Goal: Task Accomplishment & Management: Use online tool/utility

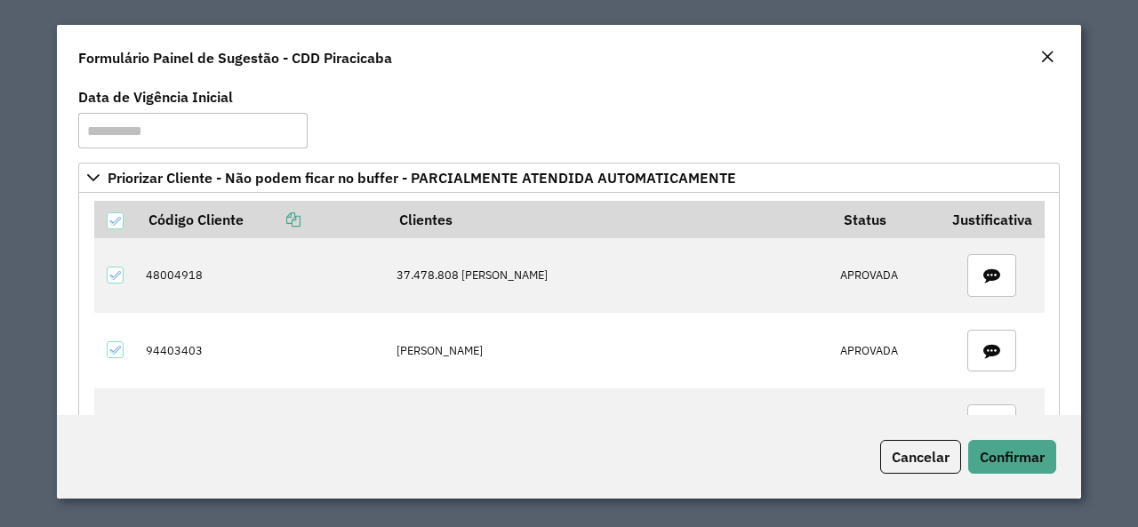
scroll to position [5065, 0]
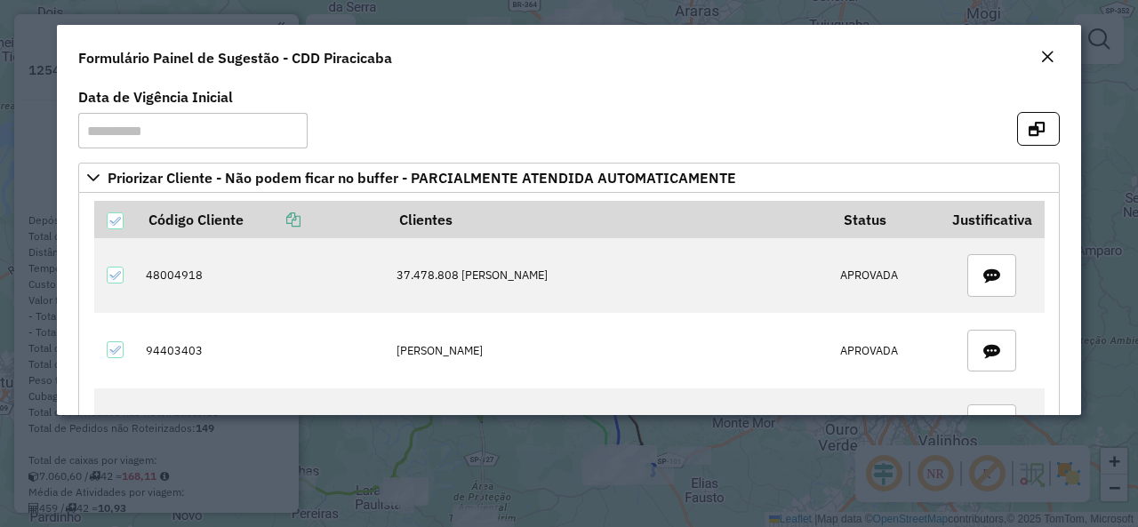
click at [1046, 53] on em "Close" at bounding box center [1048, 57] width 14 height 14
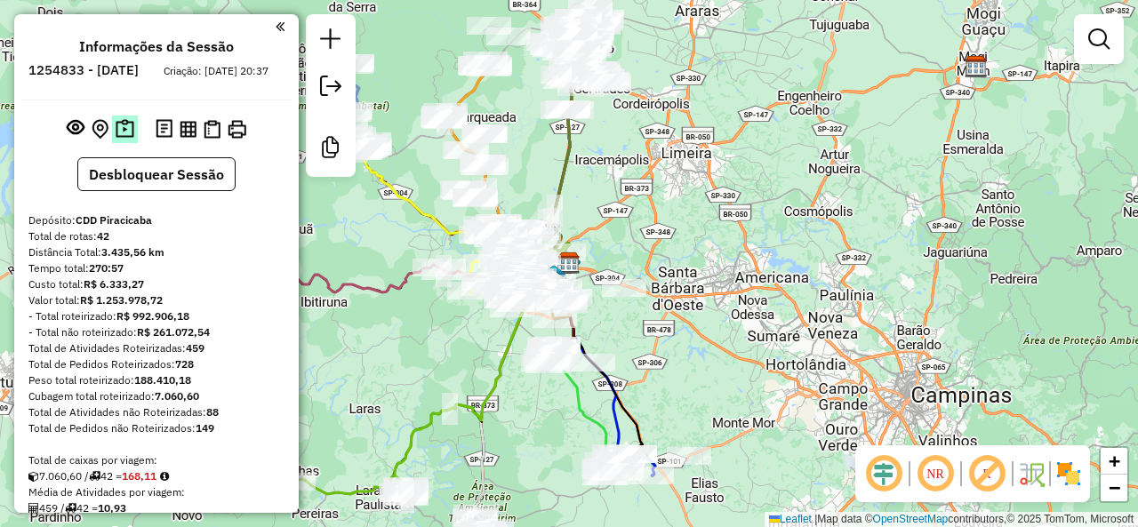
click at [124, 140] on img at bounding box center [125, 129] width 19 height 20
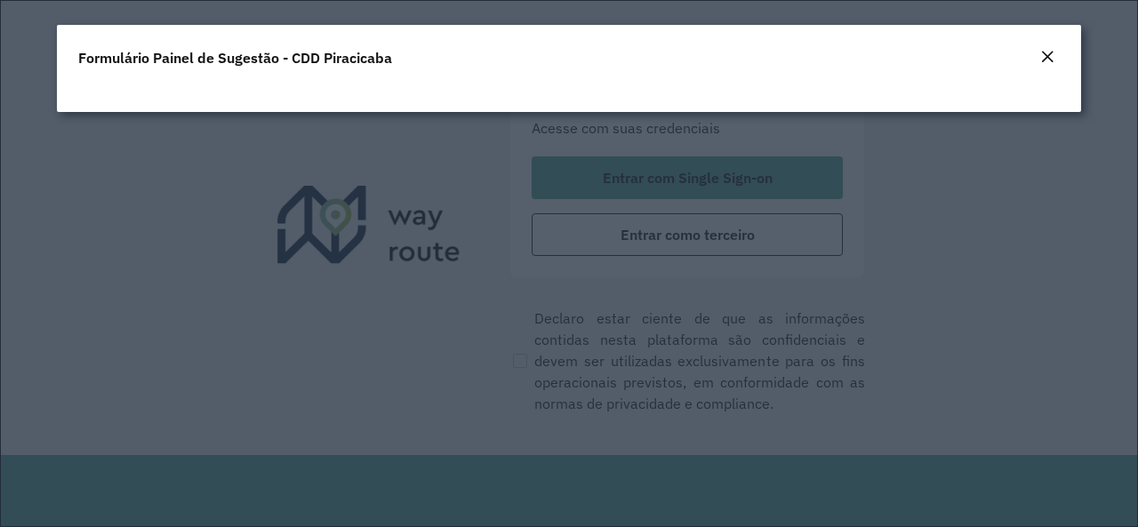
click at [1041, 56] on em "Close" at bounding box center [1048, 57] width 14 height 14
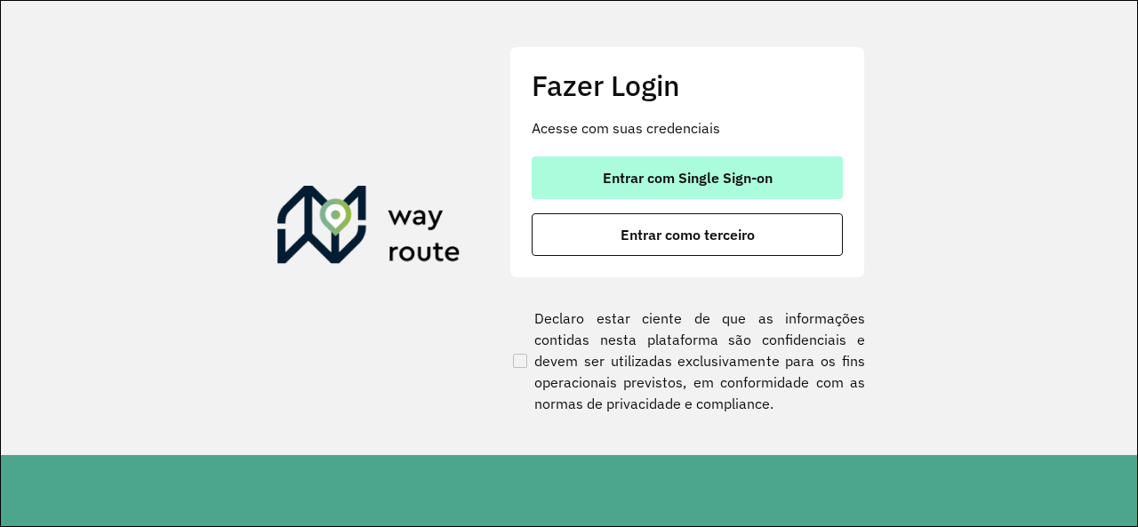
click at [813, 176] on button "Entrar com Single Sign-on" at bounding box center [687, 178] width 311 height 43
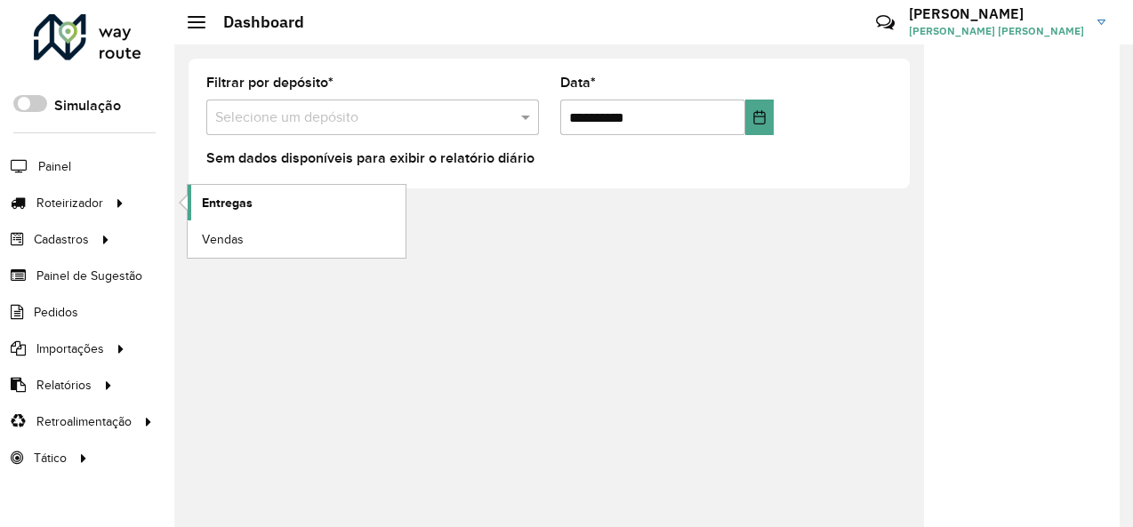
click at [235, 206] on span "Entregas" at bounding box center [227, 203] width 51 height 19
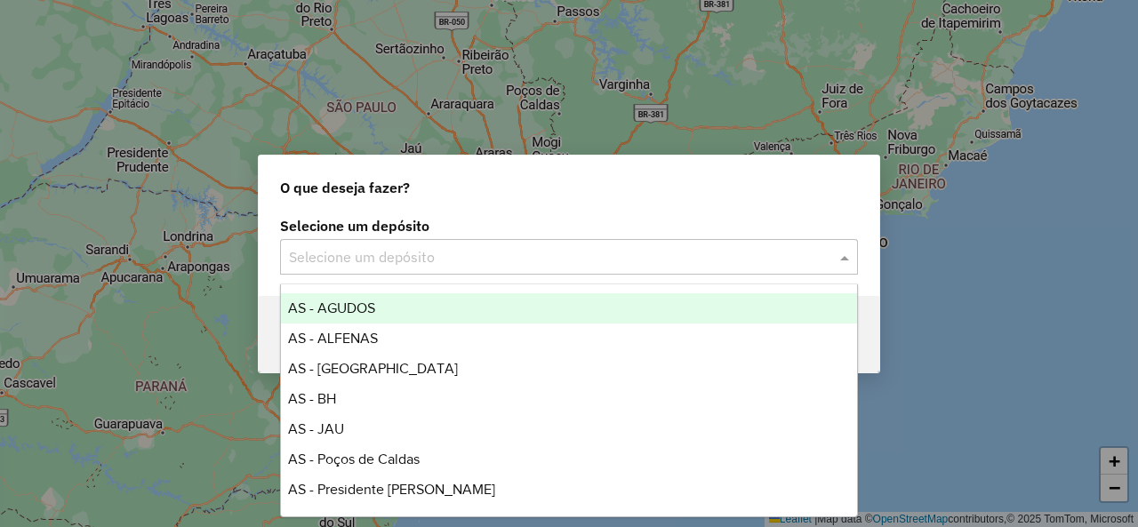
click at [698, 266] on input "text" at bounding box center [551, 257] width 525 height 21
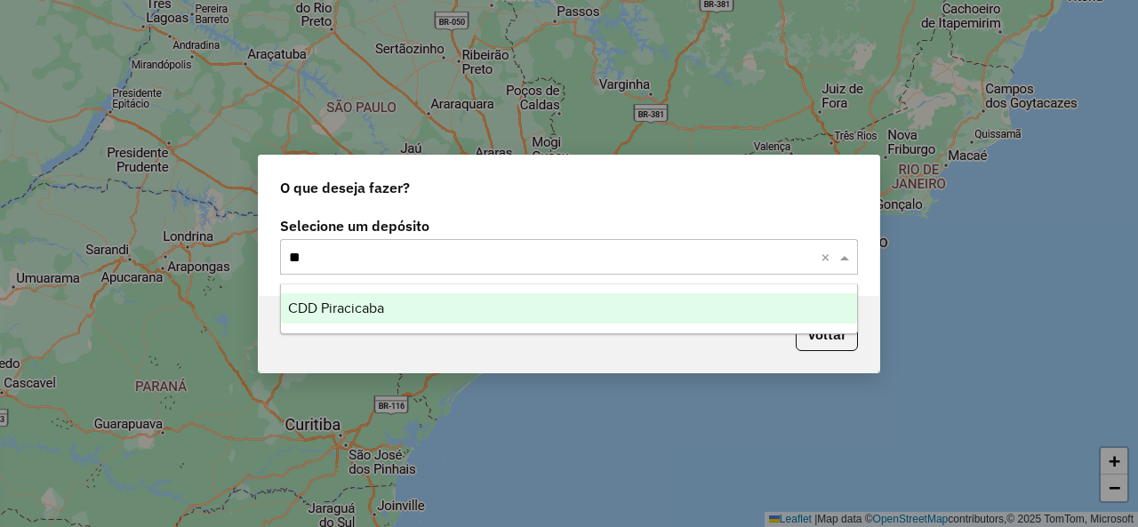
type input "***"
click at [678, 318] on div "CDD Piracicaba" at bounding box center [568, 308] width 575 height 30
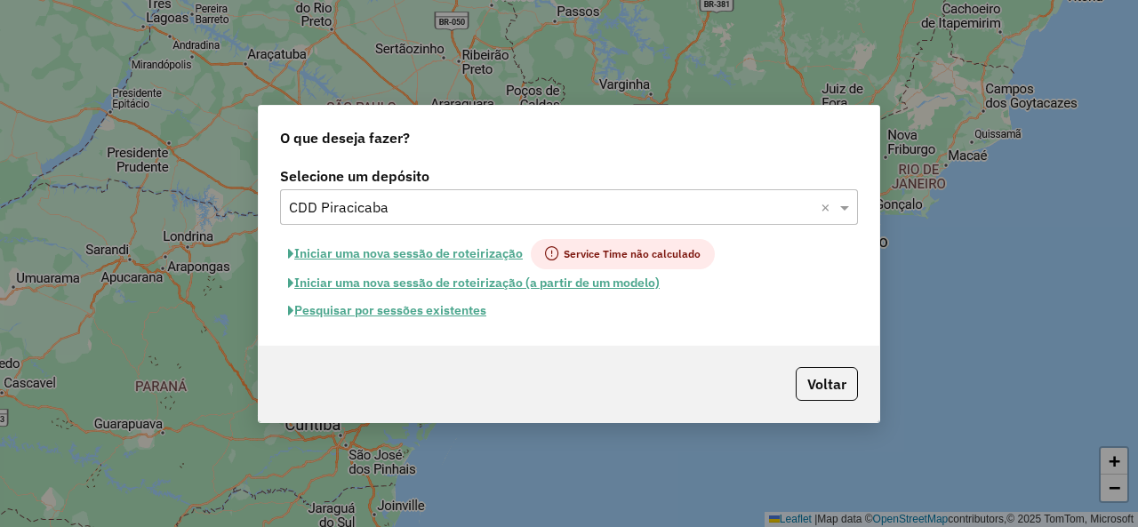
click at [444, 312] on button "Pesquisar por sessões existentes" at bounding box center [387, 311] width 214 height 28
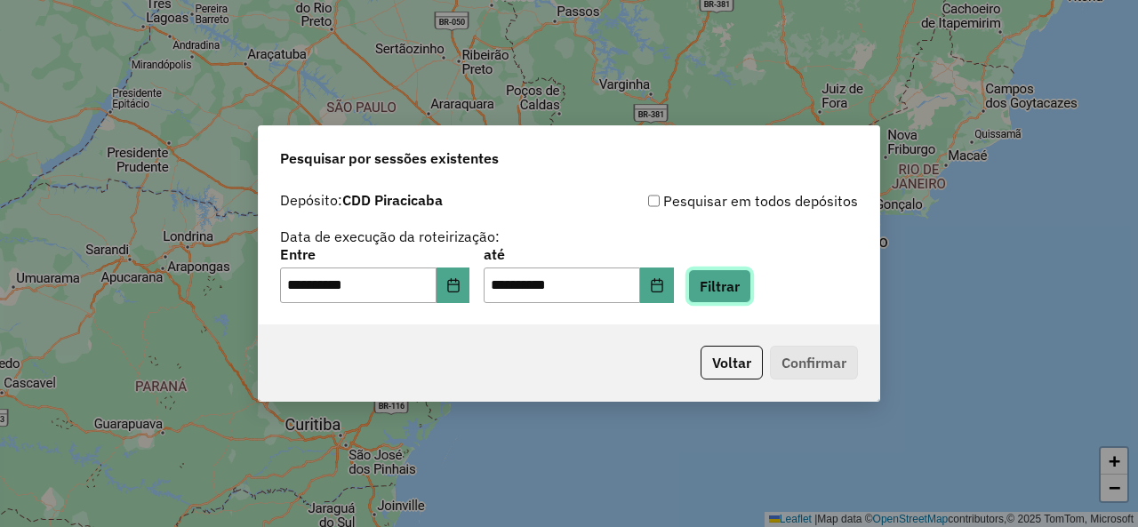
click at [740, 278] on button "Filtrar" at bounding box center [719, 286] width 63 height 34
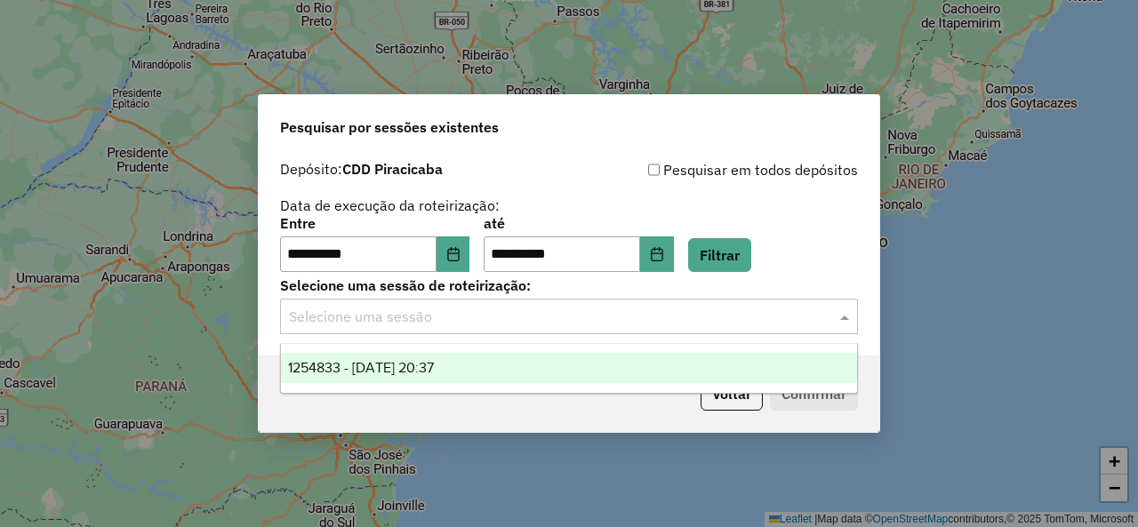
click at [676, 319] on input "text" at bounding box center [551, 317] width 525 height 21
click at [656, 374] on div "1254833 - [DATE] 20:37" at bounding box center [568, 368] width 575 height 30
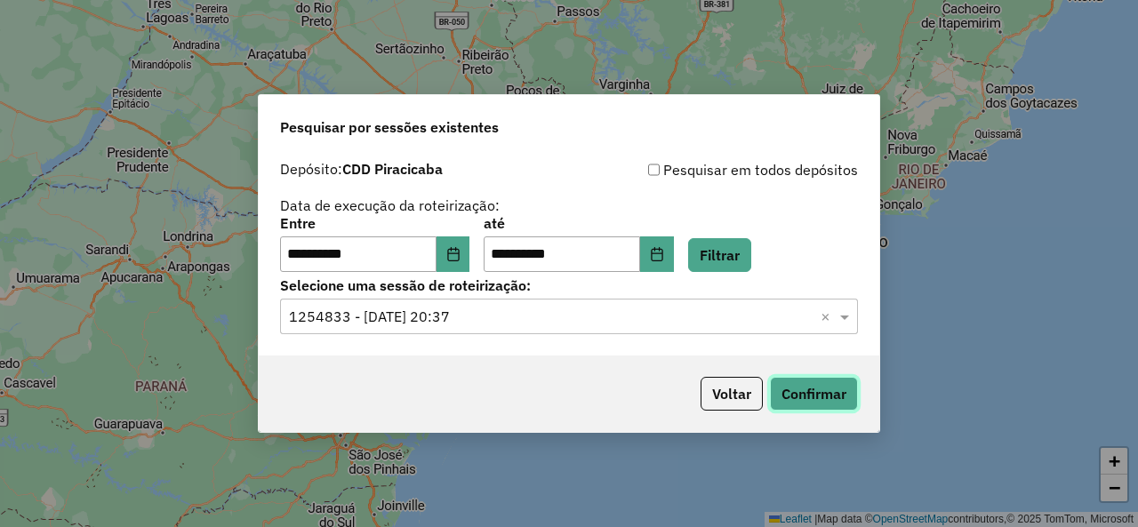
click at [824, 389] on button "Confirmar" at bounding box center [814, 394] width 88 height 34
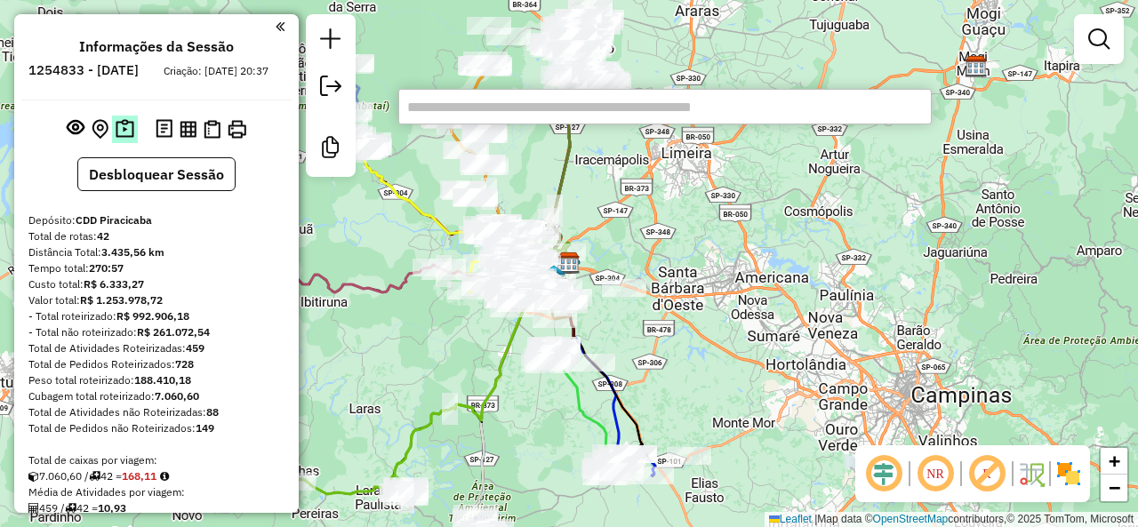
click at [122, 140] on img at bounding box center [125, 129] width 19 height 20
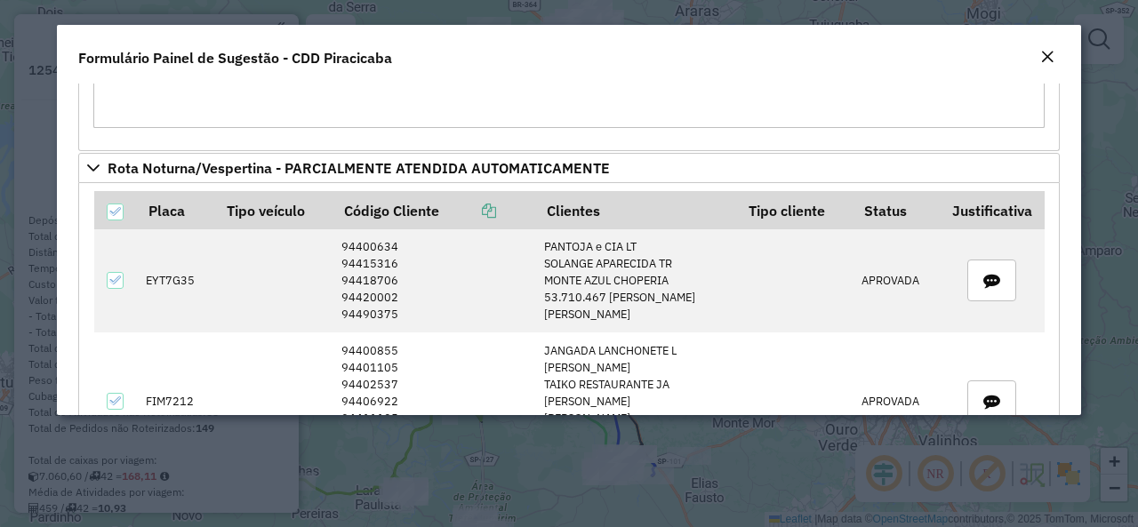
scroll to position [2618, 0]
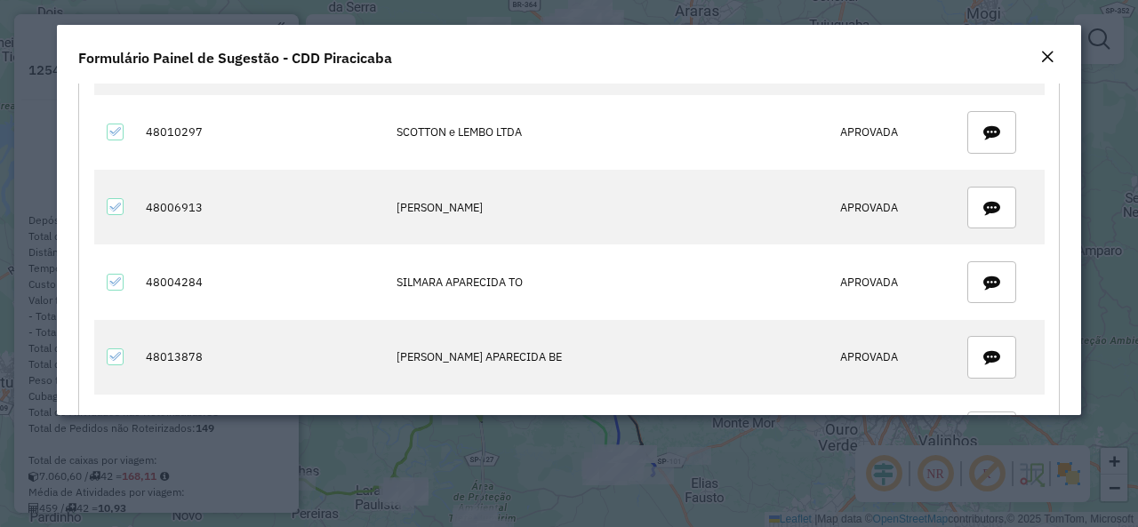
click at [1044, 52] on em "Close" at bounding box center [1048, 57] width 14 height 14
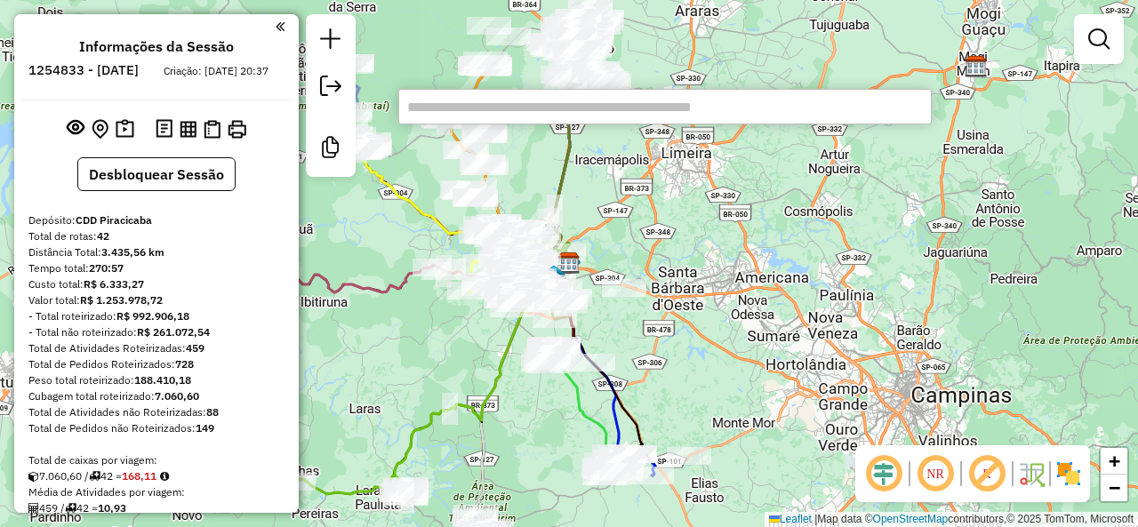
click at [822, 113] on input "text" at bounding box center [665, 107] width 534 height 36
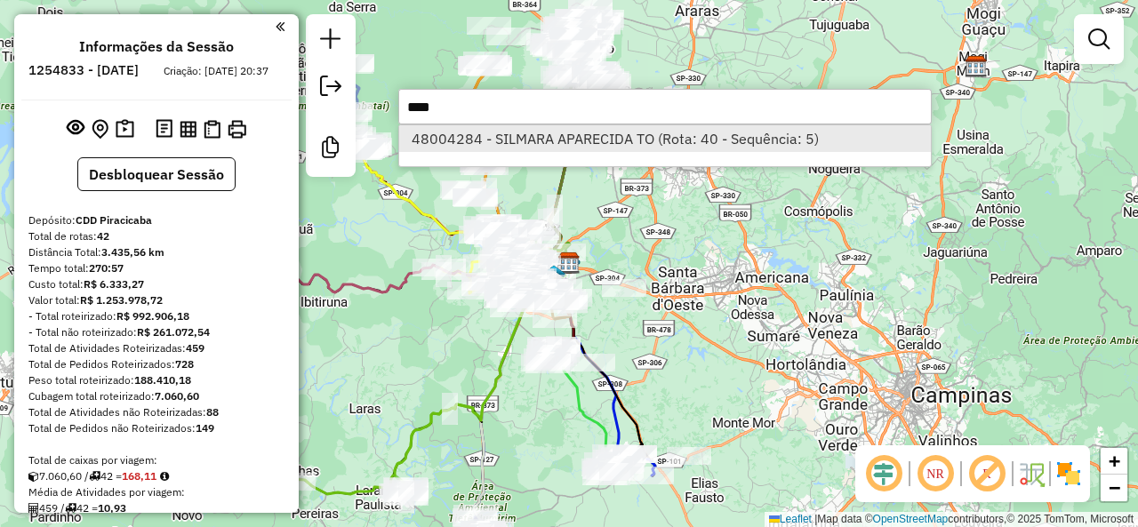
type input "****"
click at [793, 134] on li "48004284 - SILMARA APARECIDA TO (Rota: 40 - Sequência: 5)" at bounding box center [665, 138] width 532 height 27
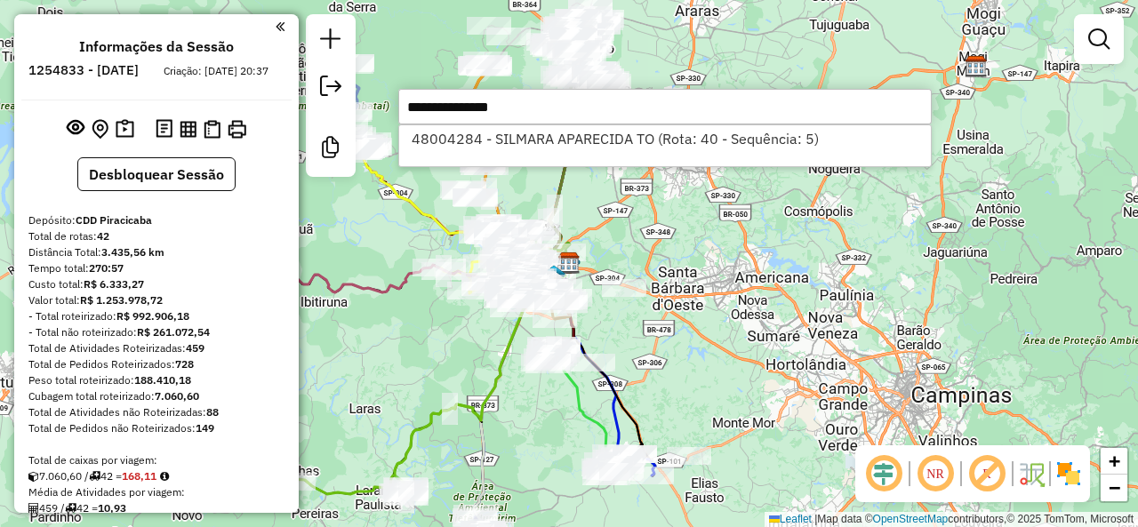
select select "**********"
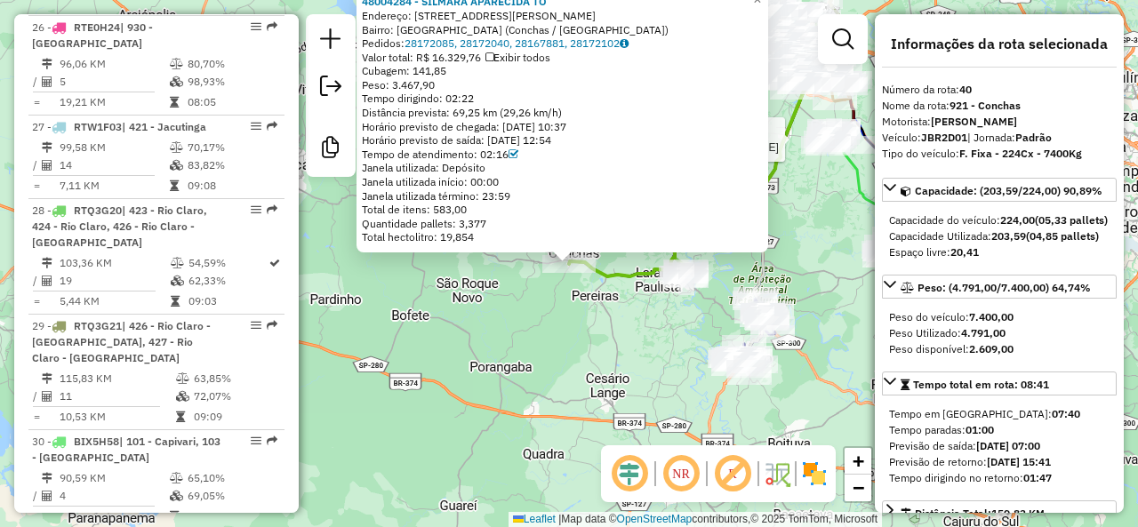
scroll to position [4698, 0]
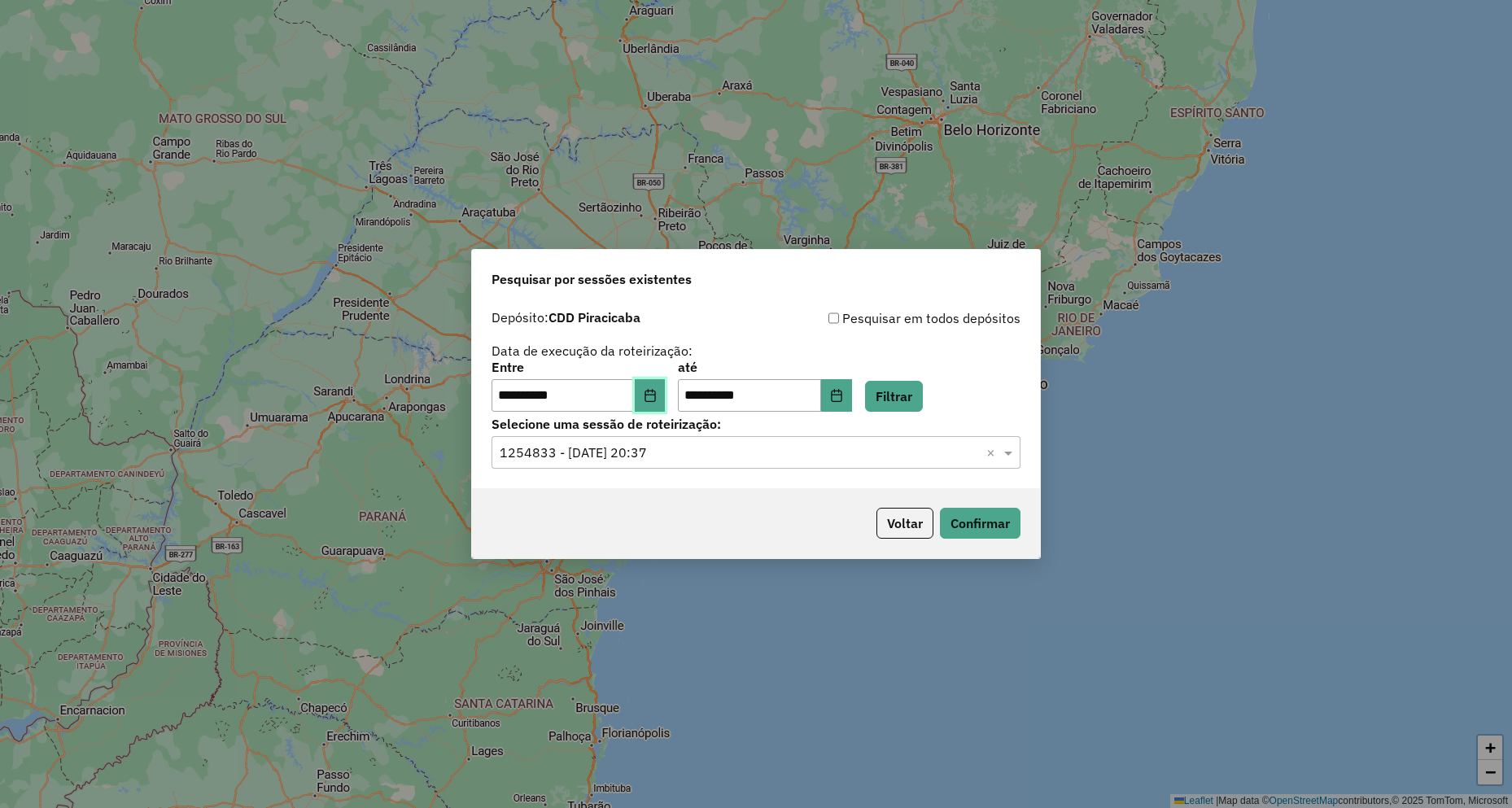
click at [666, 394] on button "Choose Date" at bounding box center [651, 395] width 31 height 33
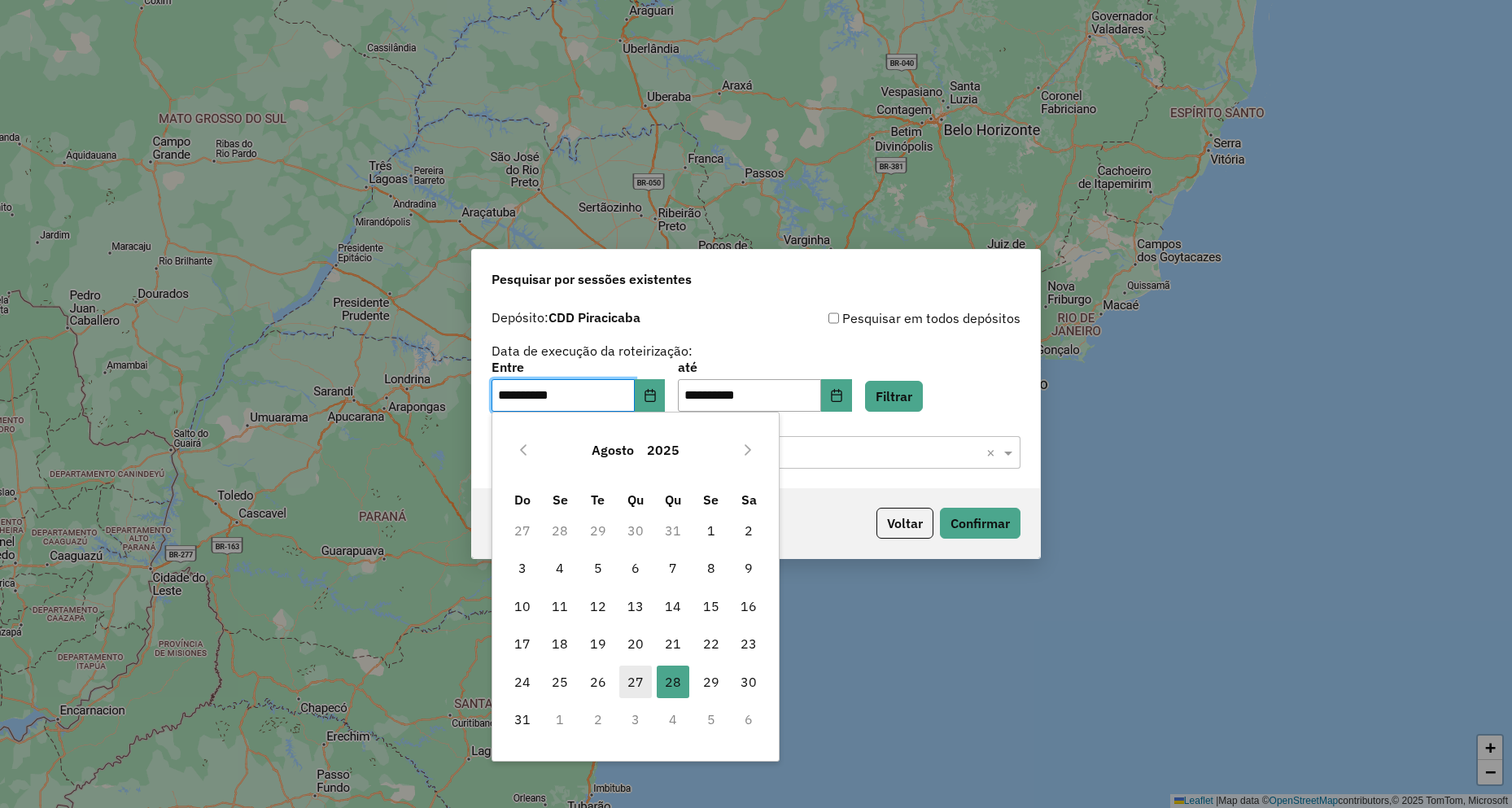
click at [630, 677] on span "27" at bounding box center [636, 683] width 33 height 33
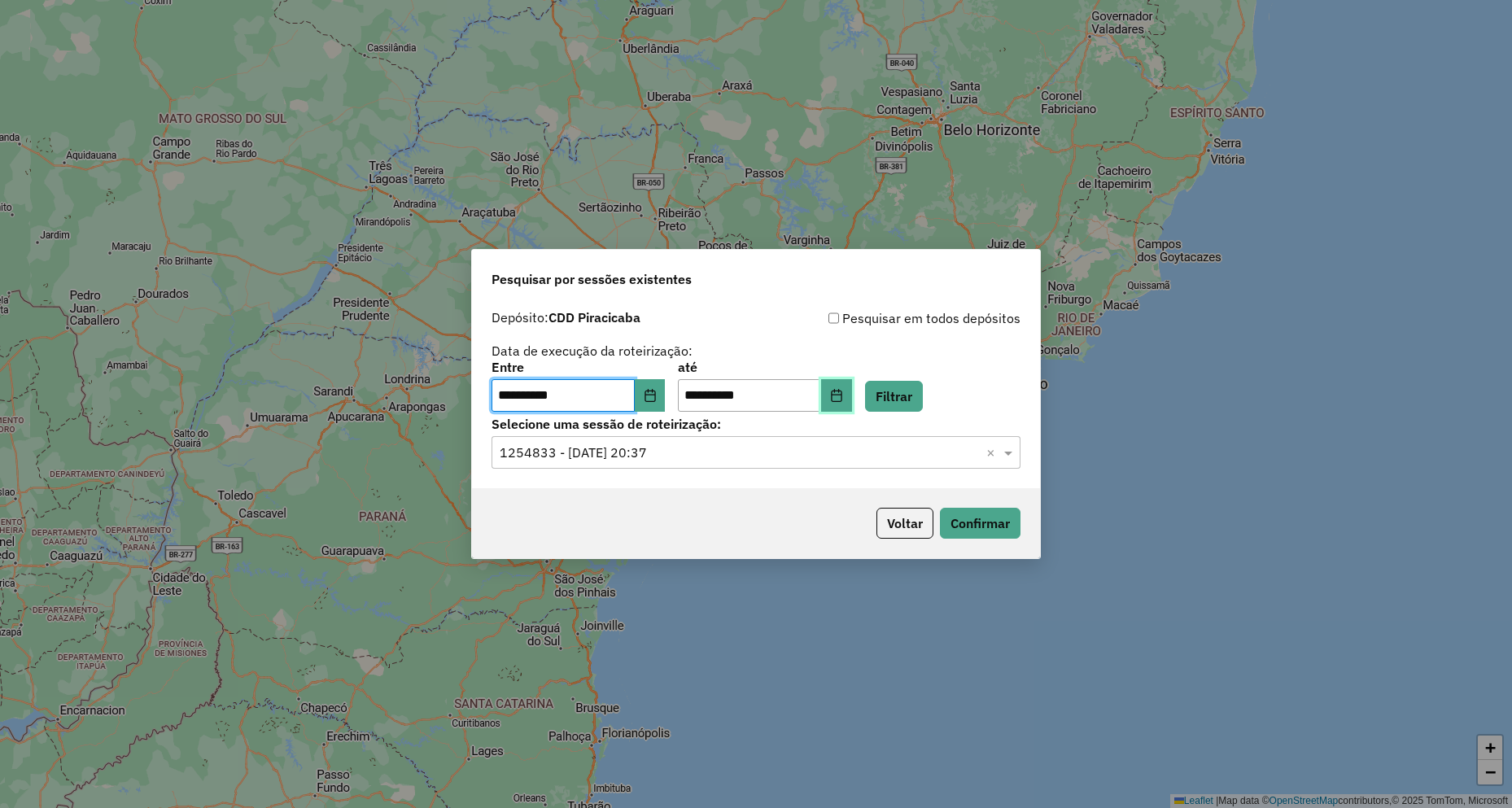
click at [843, 393] on icon "Choose Date" at bounding box center [837, 395] width 13 height 13
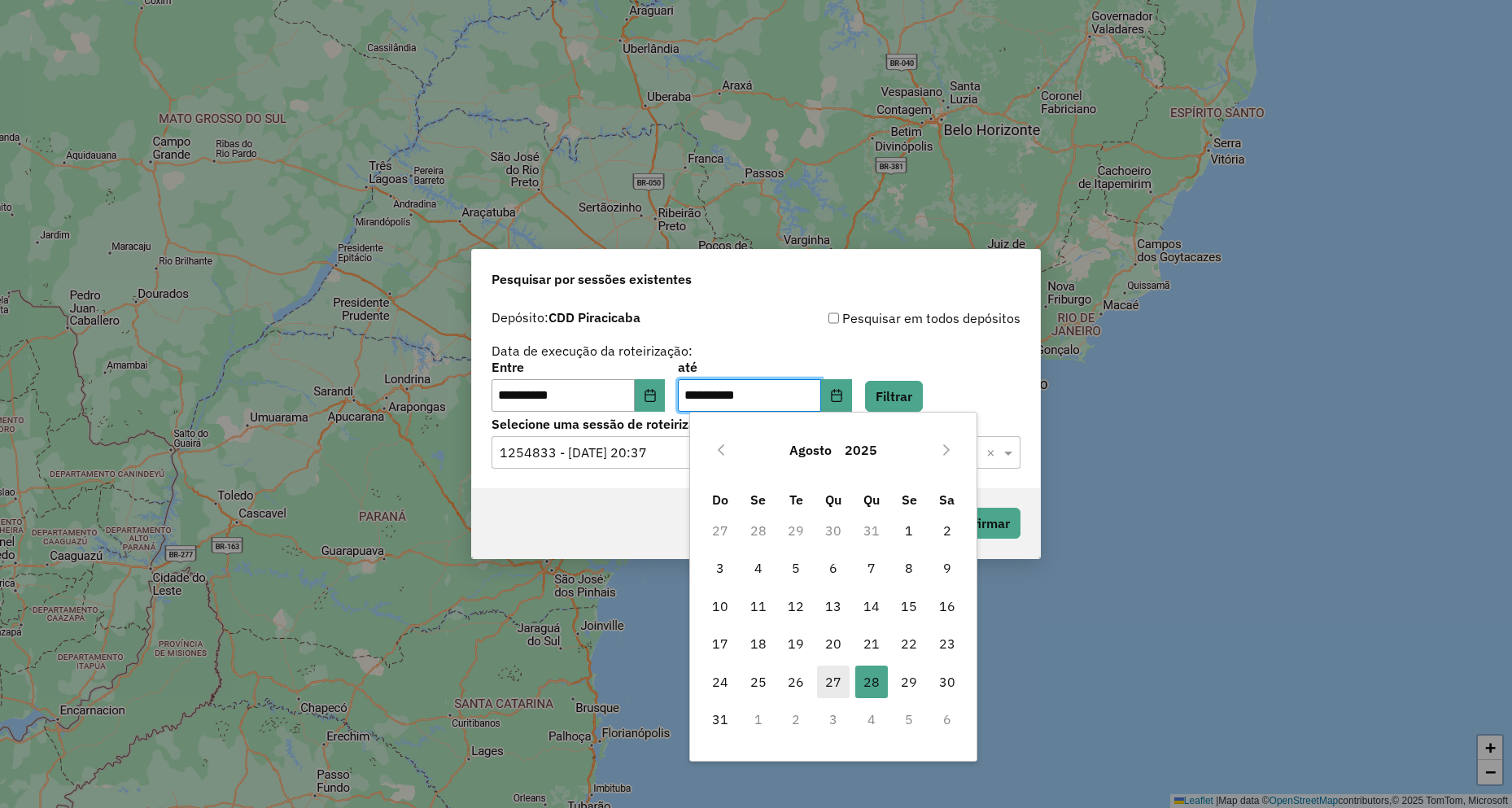
click at [827, 680] on span "27" at bounding box center [834, 683] width 33 height 33
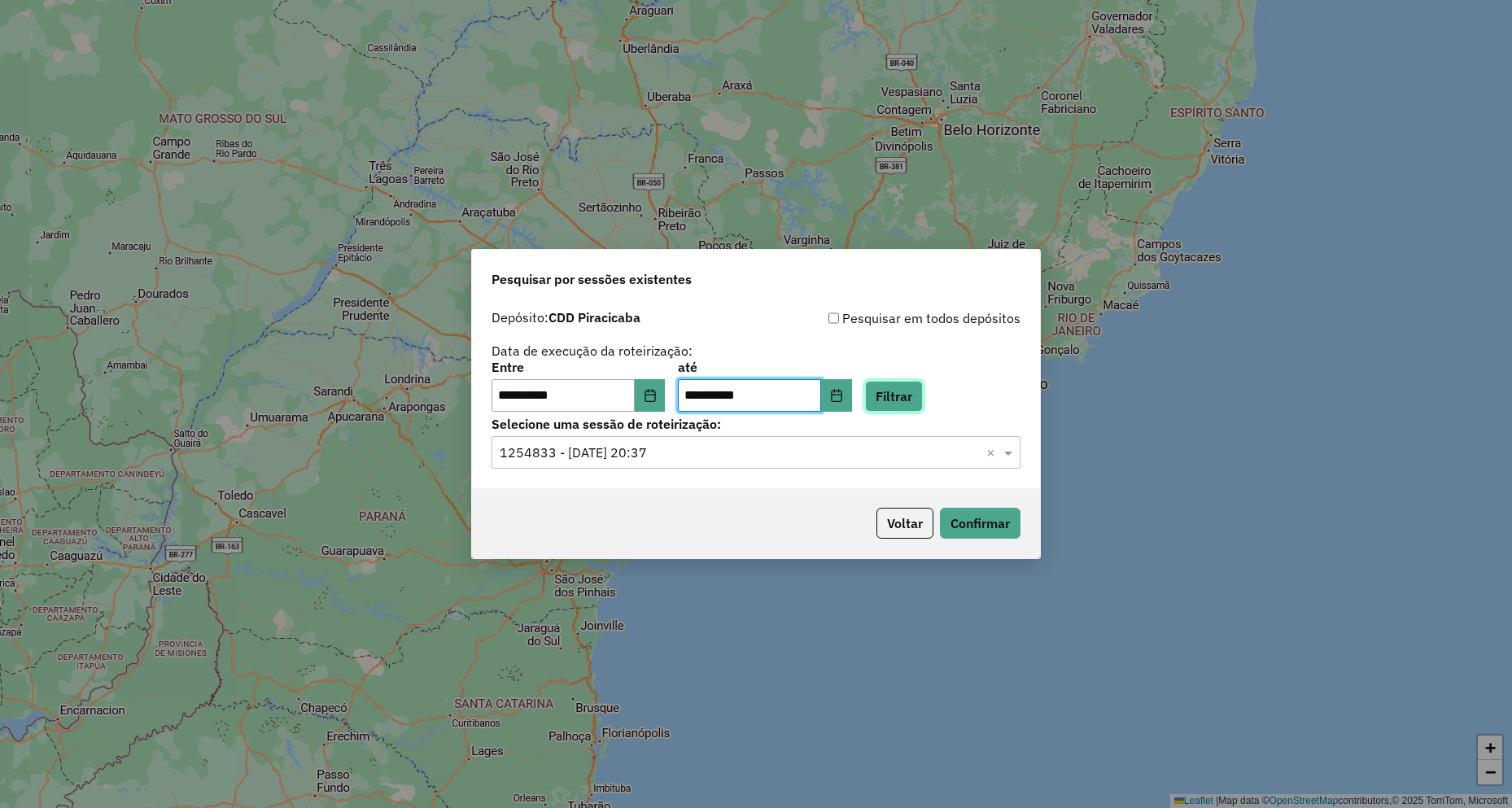
click at [916, 400] on button "Filtrar" at bounding box center [893, 396] width 58 height 31
click at [923, 402] on button "Filtrar" at bounding box center [893, 396] width 58 height 31
click at [876, 453] on input "text" at bounding box center [740, 453] width 481 height 19
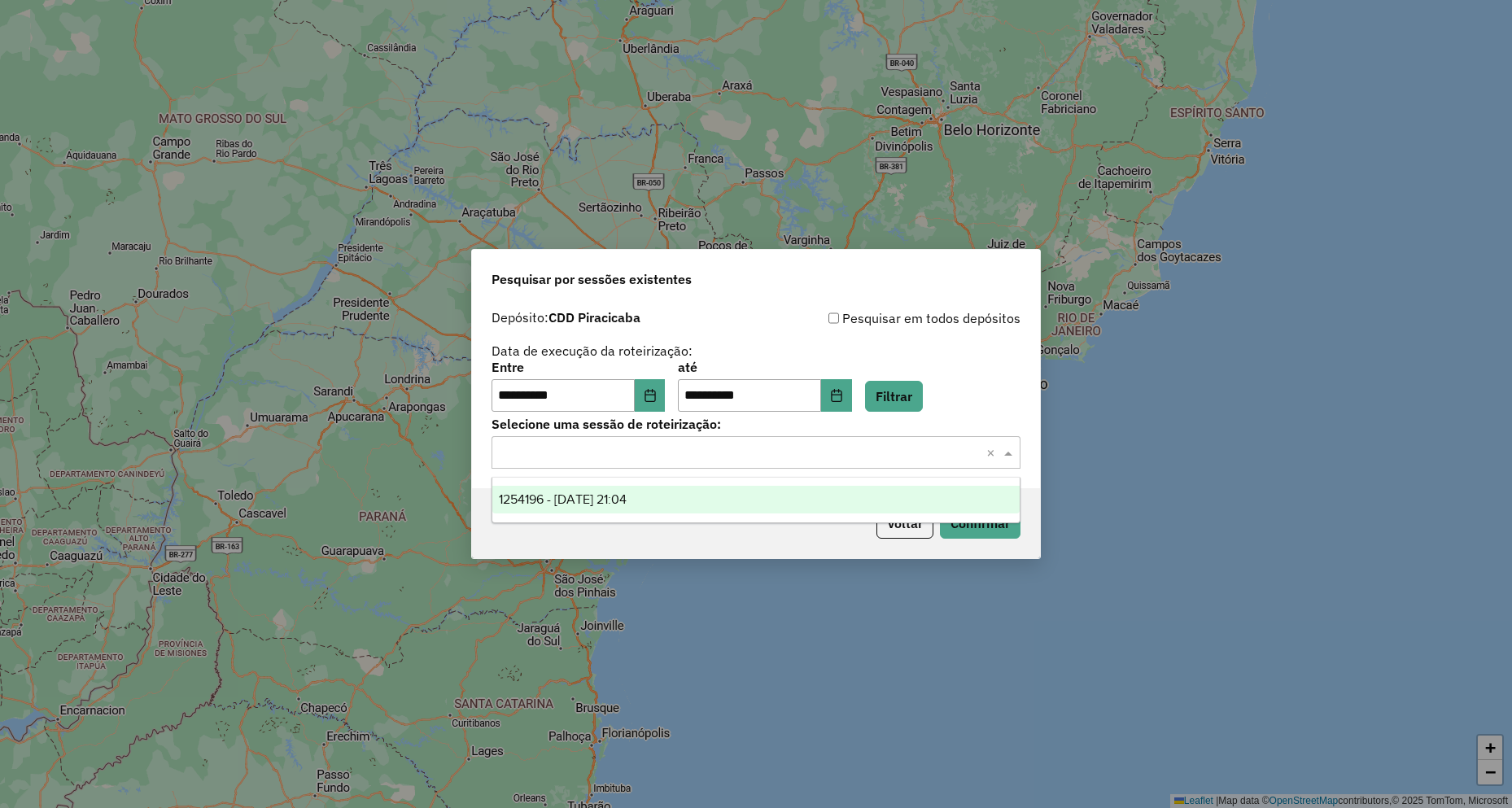
click at [865, 497] on div "1254196 - 27/08/2025 21:04" at bounding box center [756, 500] width 527 height 27
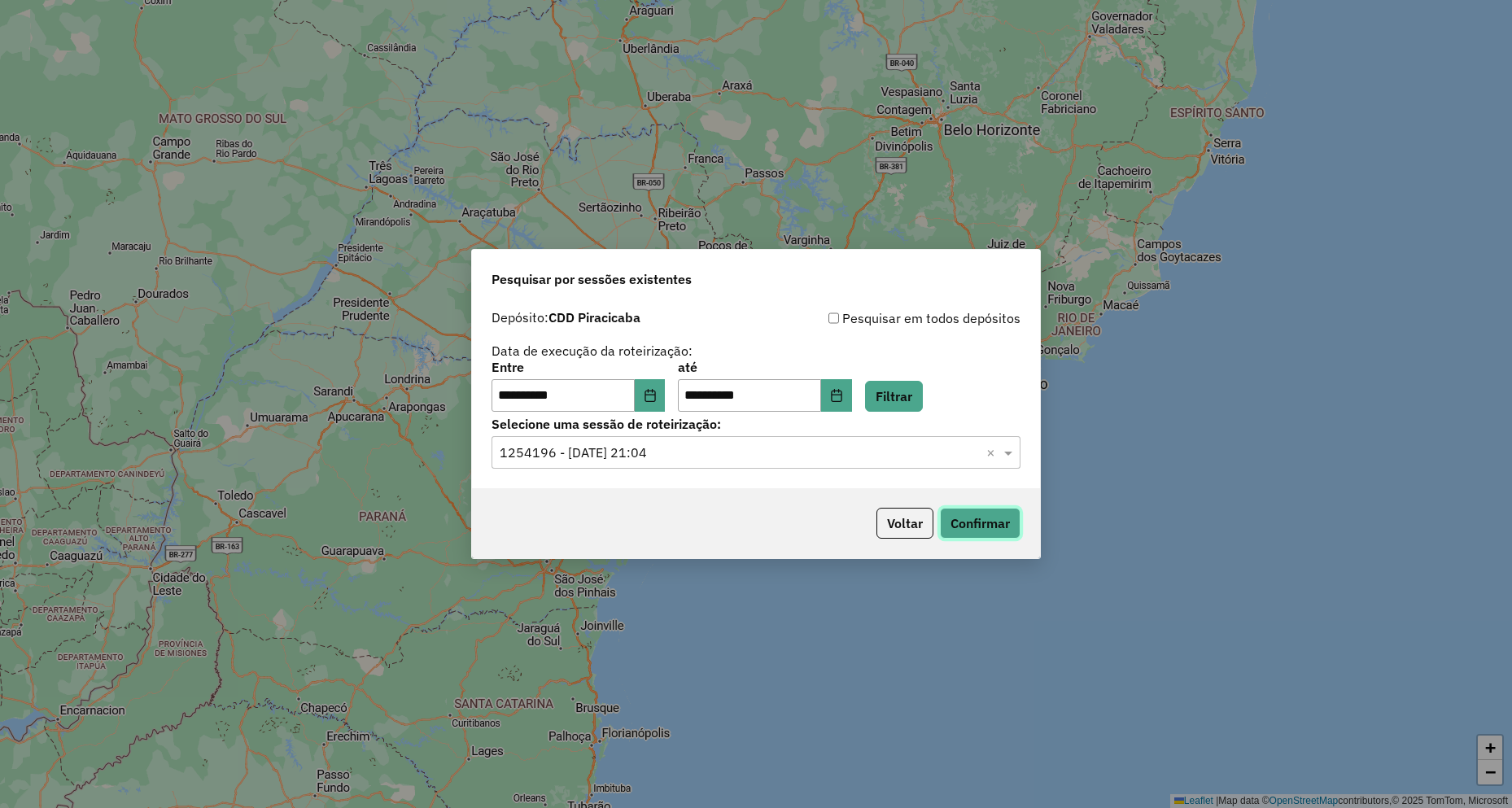
click at [988, 523] on button "Confirmar" at bounding box center [980, 523] width 81 height 31
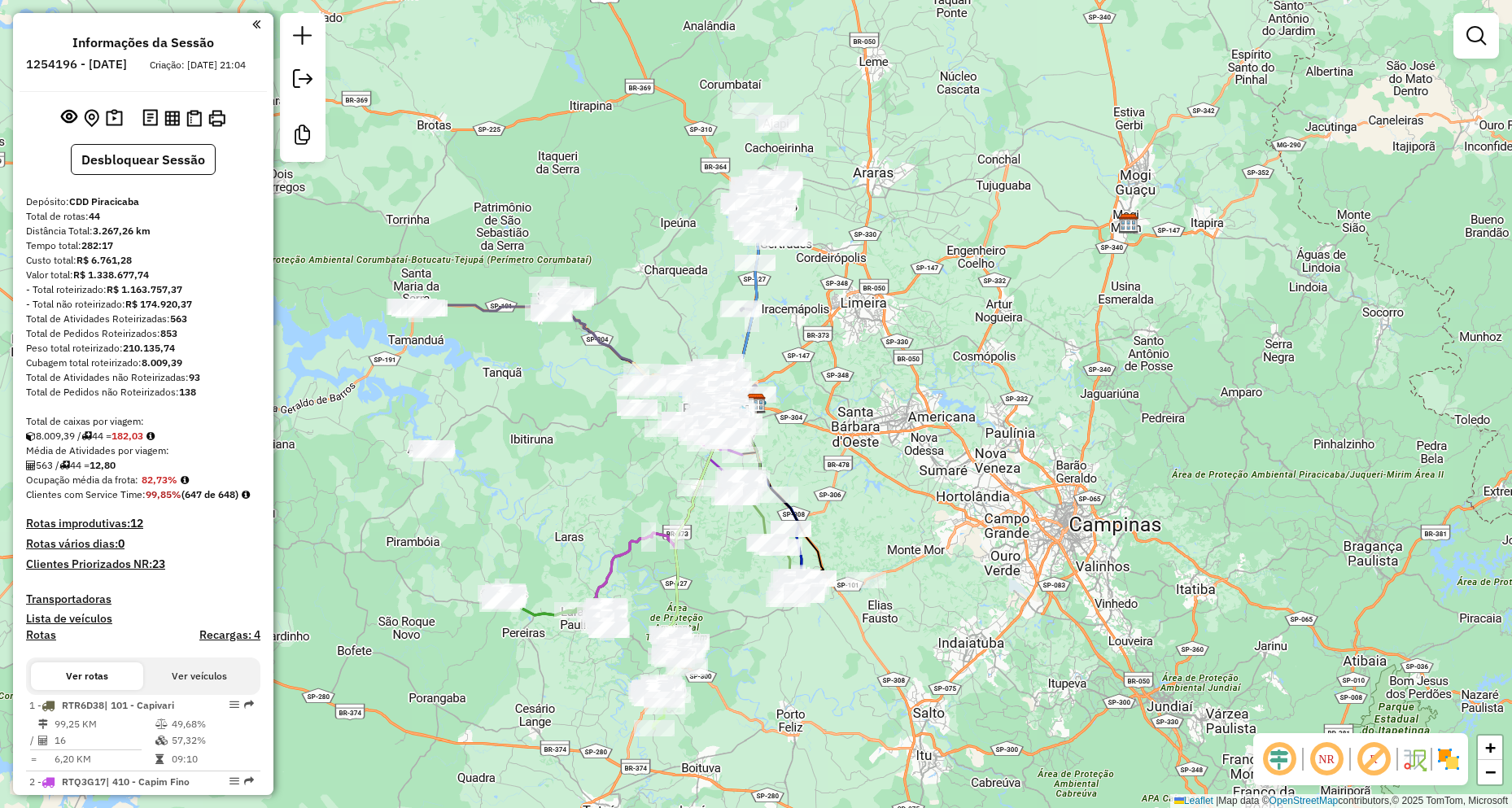
drag, startPoint x: 1426, startPoint y: 47, endPoint x: 1428, endPoint y: 92, distance: 45.0
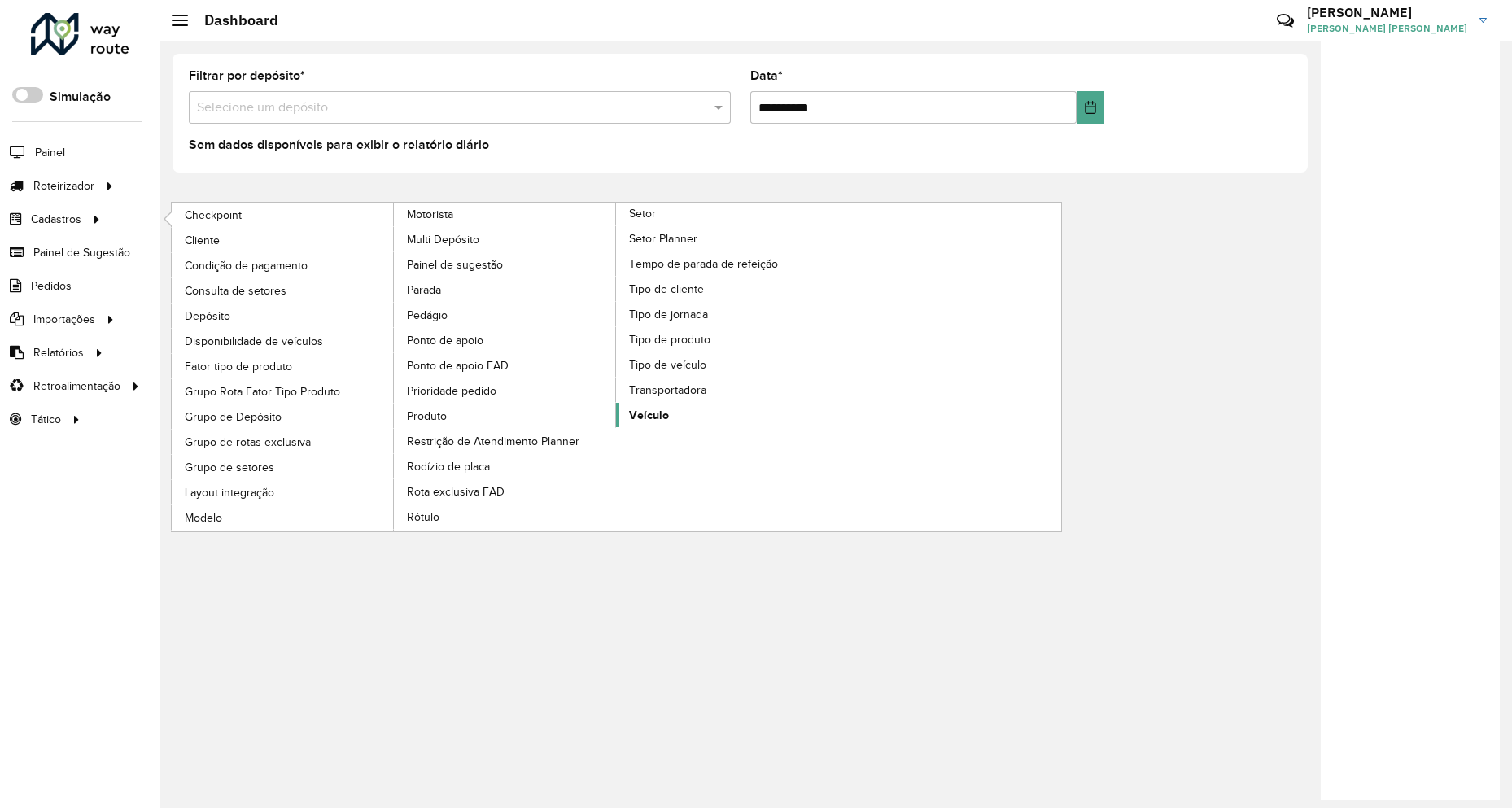
click at [695, 407] on link "Veículo" at bounding box center [728, 415] width 223 height 25
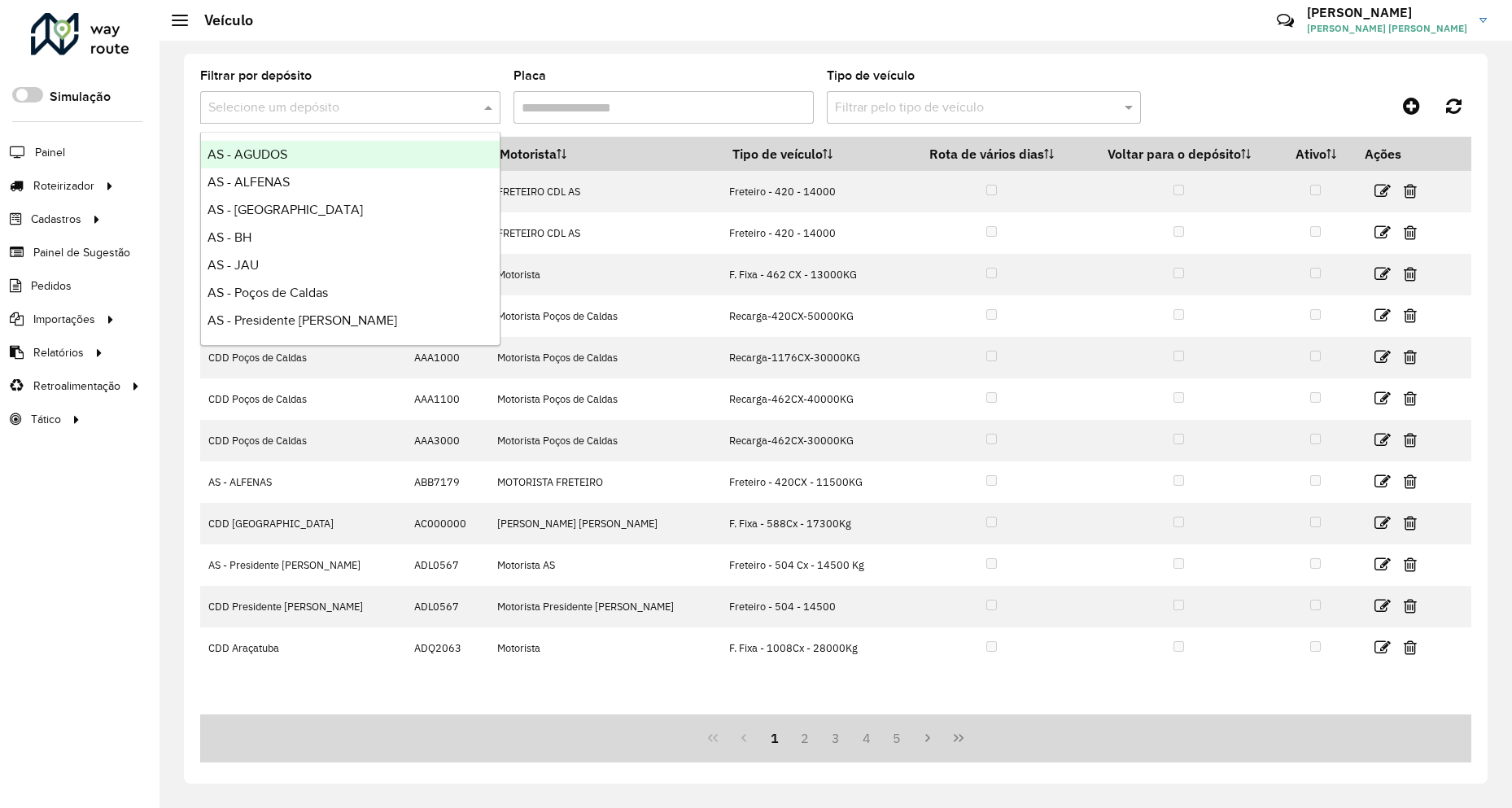
click at [465, 113] on div at bounding box center [351, 108] width 300 height 20
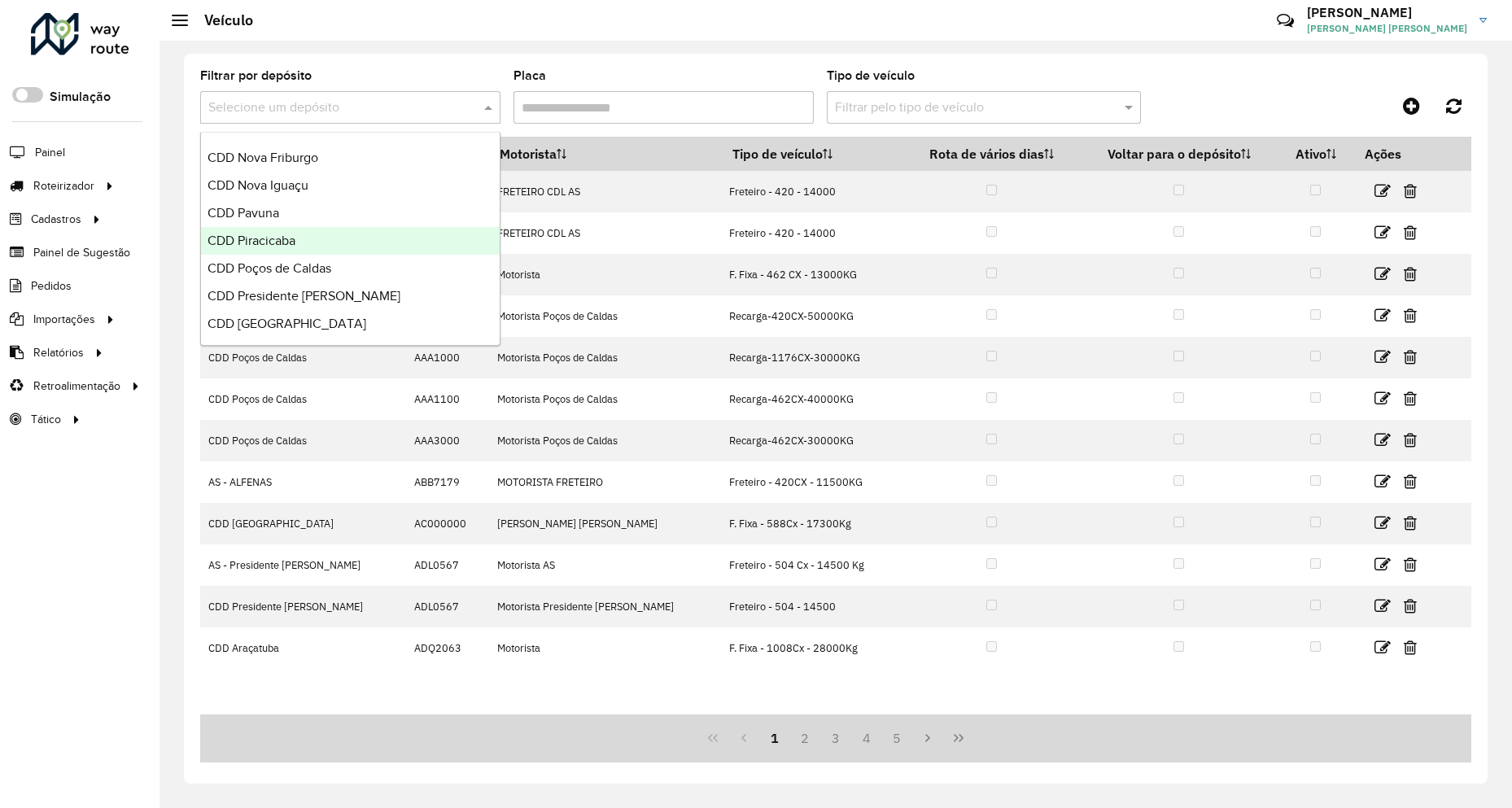
scroll to position [570, 0]
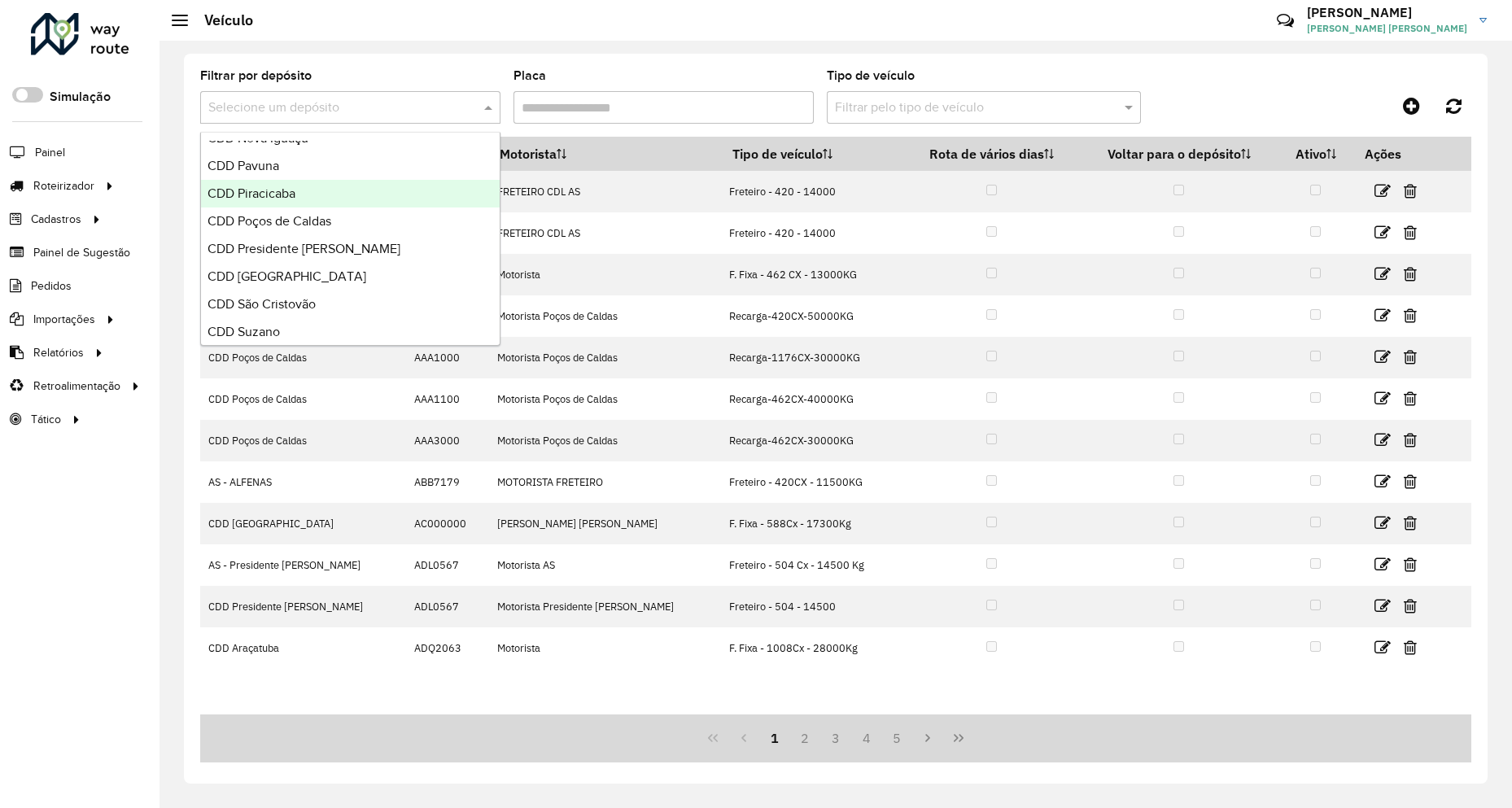
click at [367, 206] on div "CDD Piracicaba" at bounding box center [351, 194] width 298 height 27
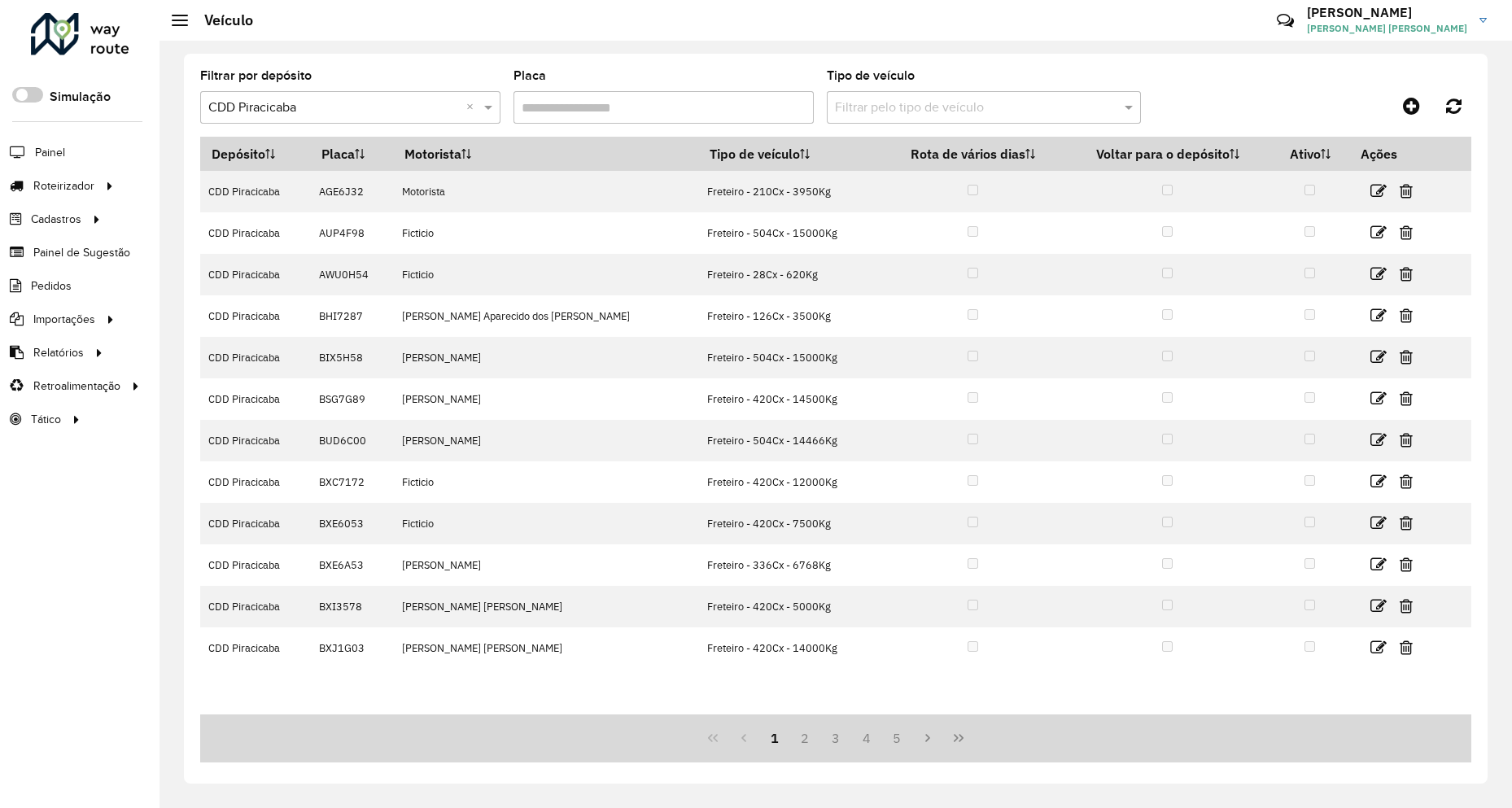
click at [880, 102] on input "text" at bounding box center [967, 108] width 265 height 19
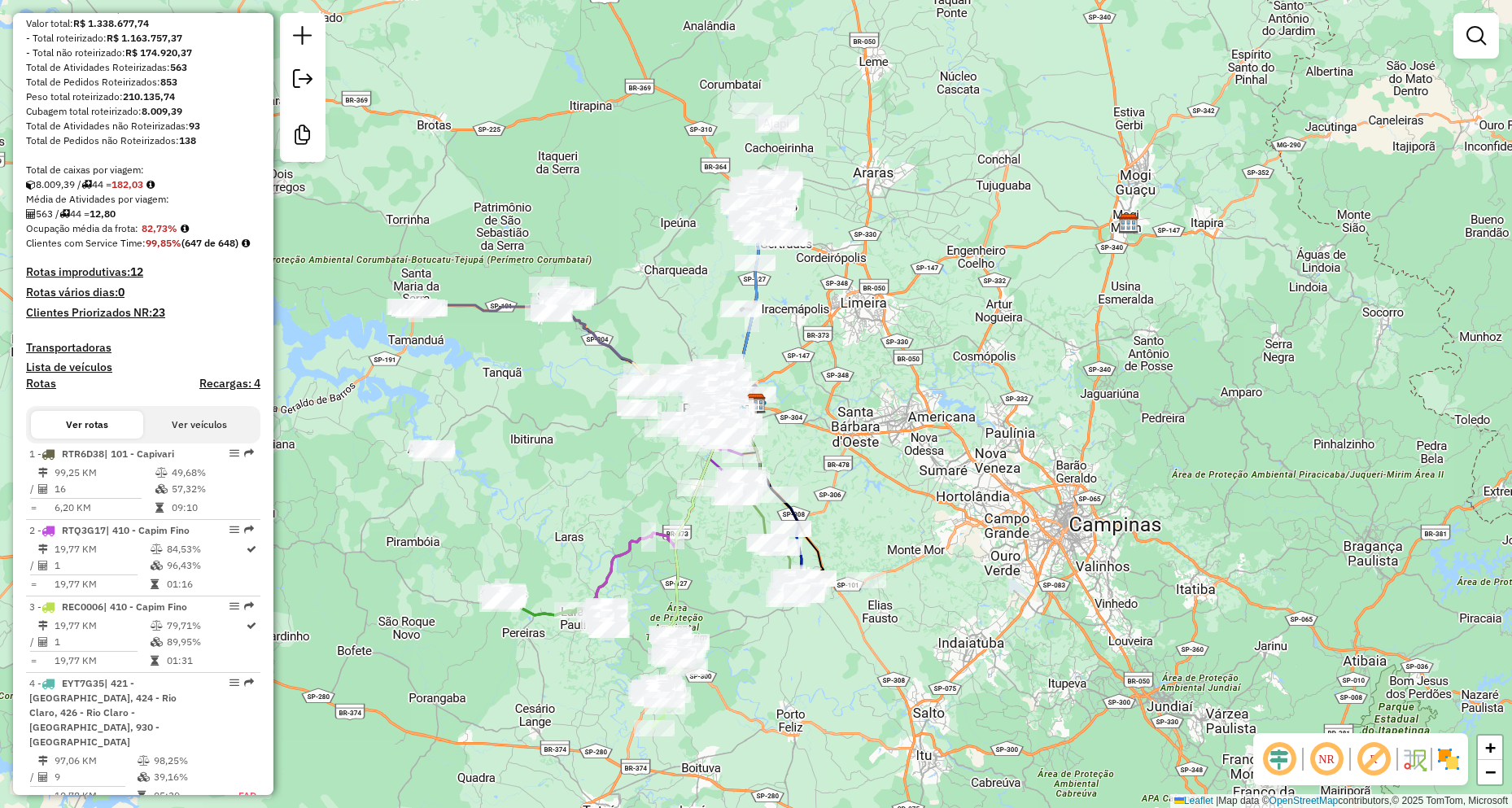
scroll to position [326, 0]
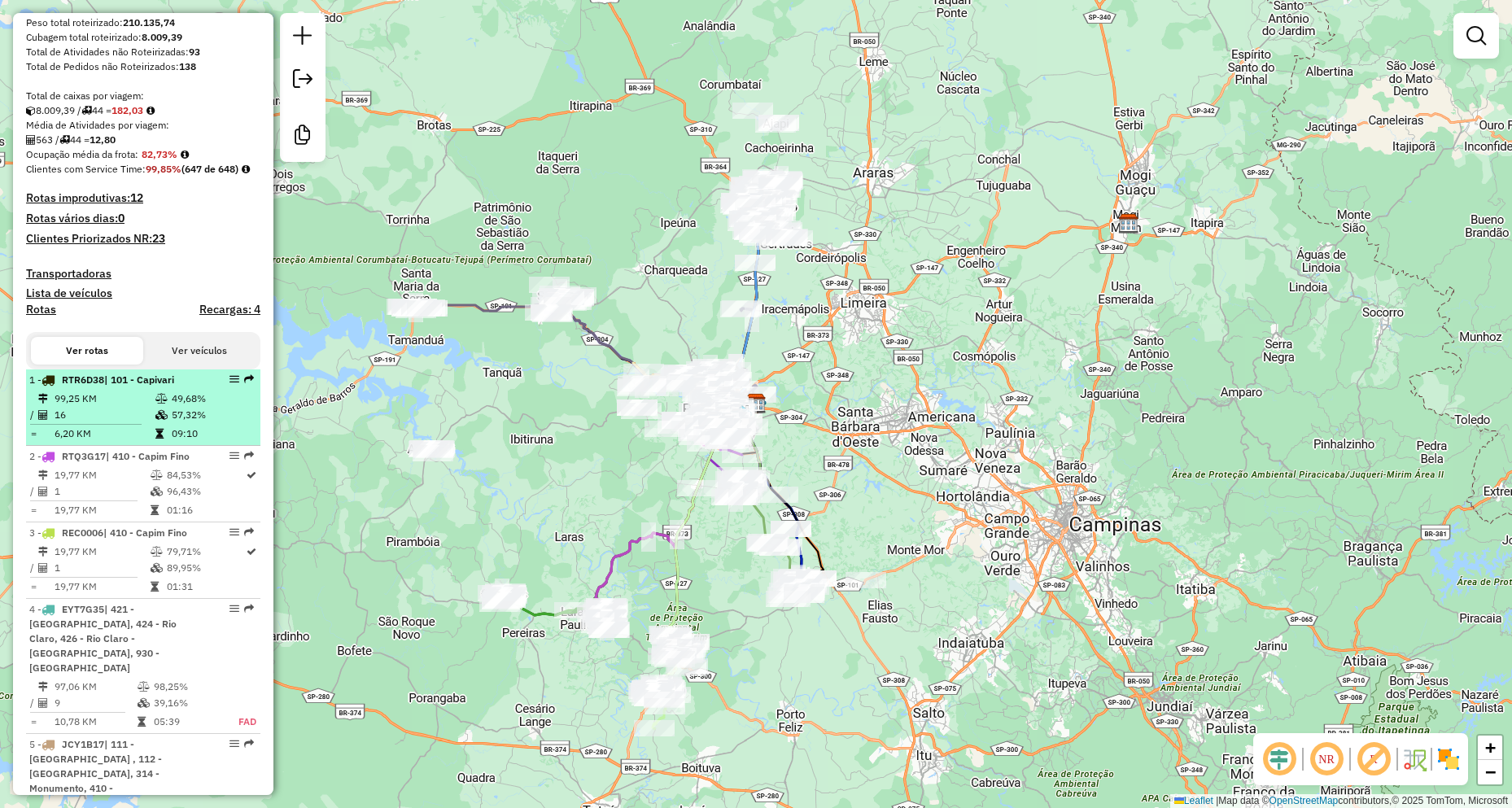
select select "**********"
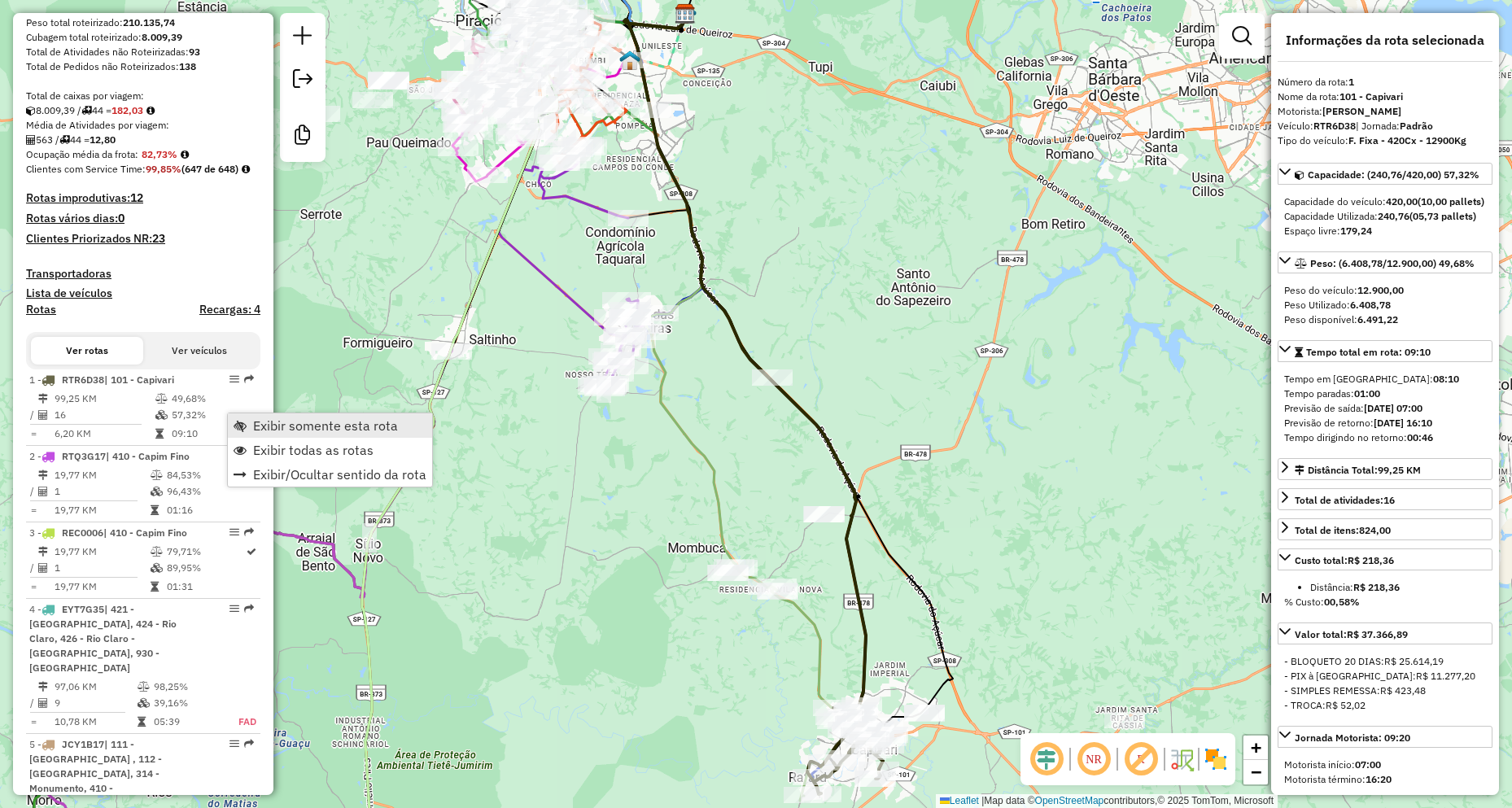
click at [298, 423] on span "Exibir somente esta rota" at bounding box center [326, 426] width 145 height 13
